Goal: Book appointment/travel/reservation

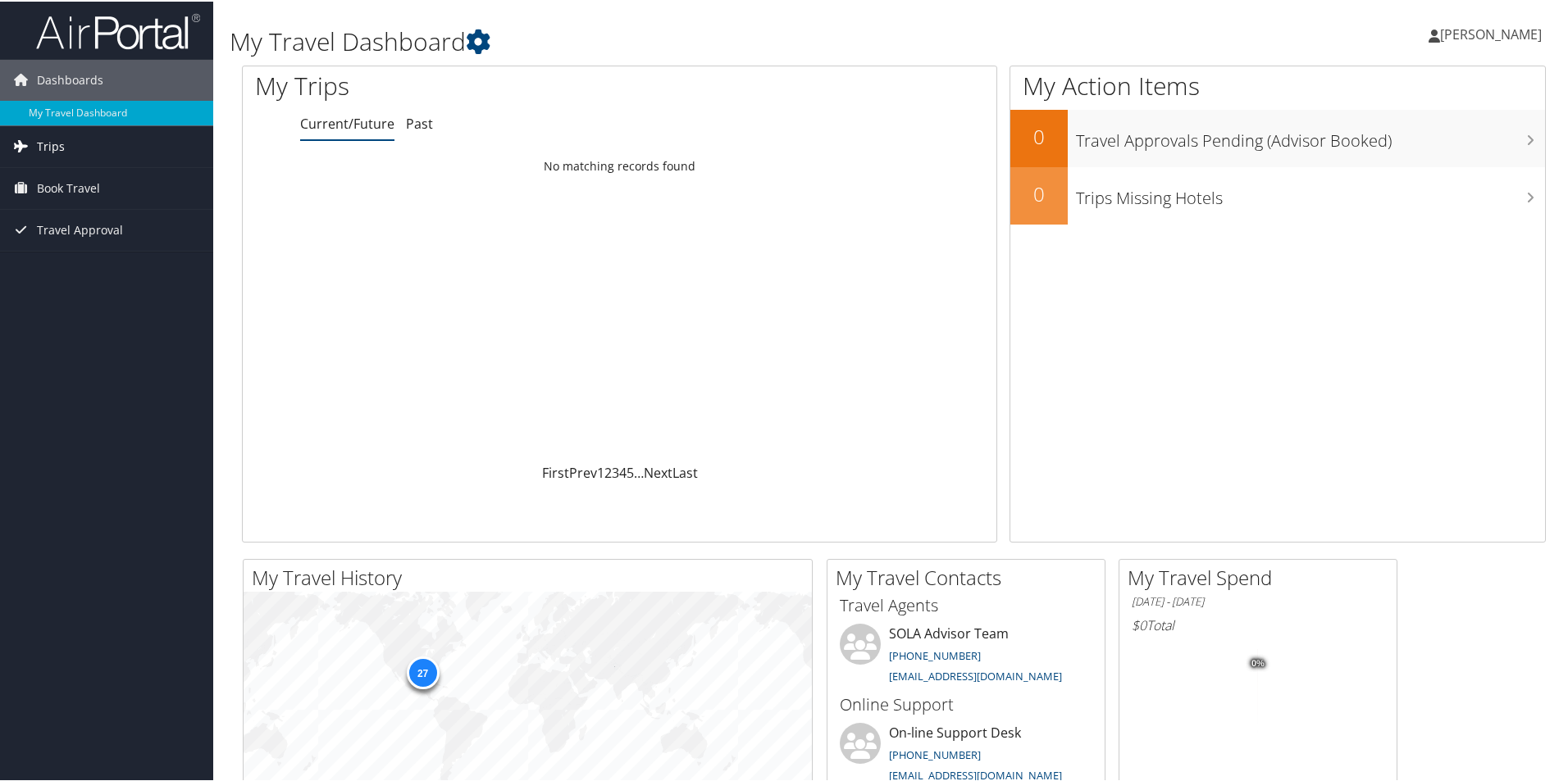
click at [80, 146] on link "Trips" at bounding box center [106, 145] width 213 height 41
click at [92, 263] on span "Book Travel" at bounding box center [68, 261] width 63 height 41
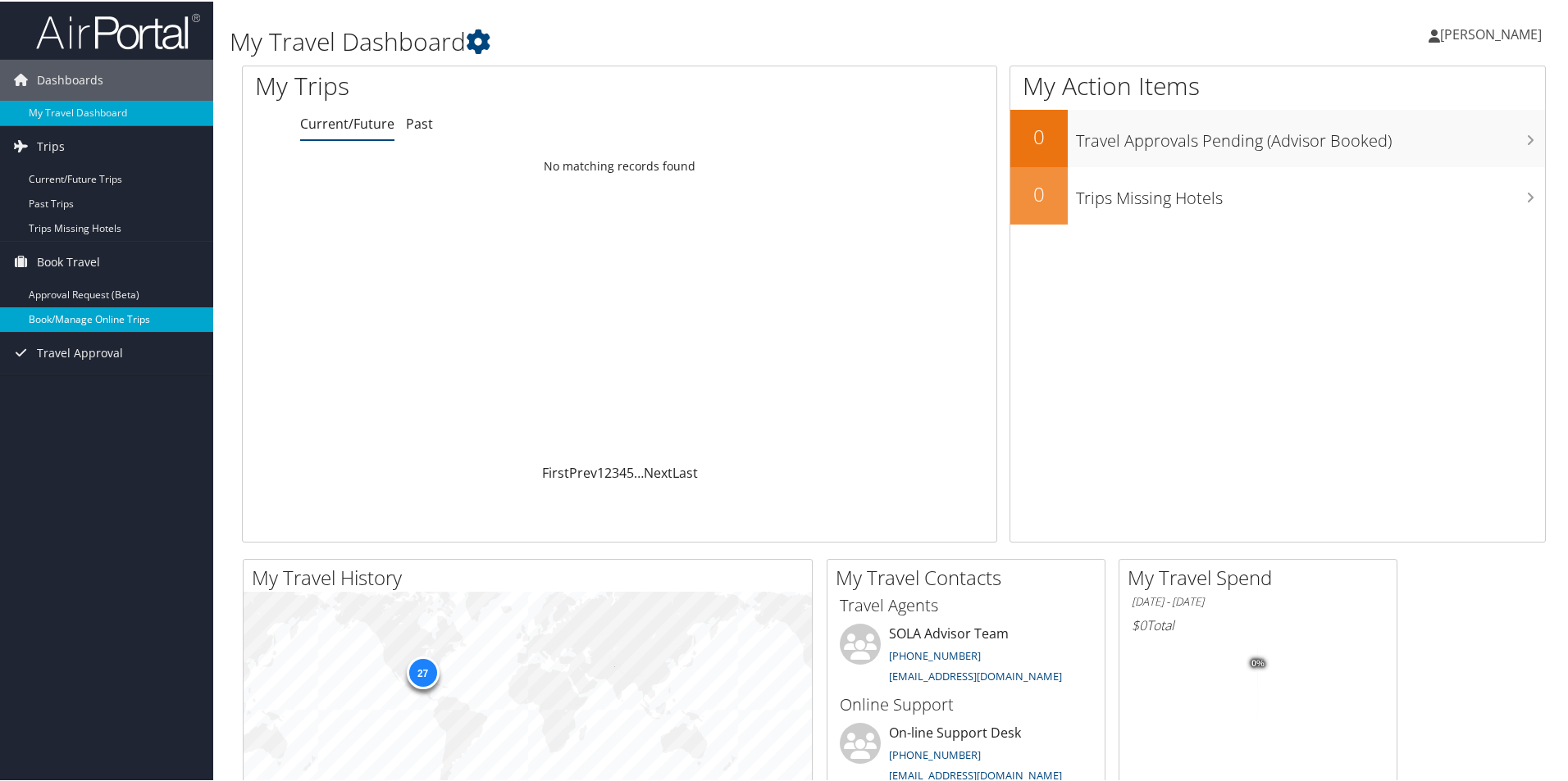
click at [104, 321] on link "Book/Manage Online Trips" at bounding box center [106, 318] width 213 height 25
